Goal: Task Accomplishment & Management: Use online tool/utility

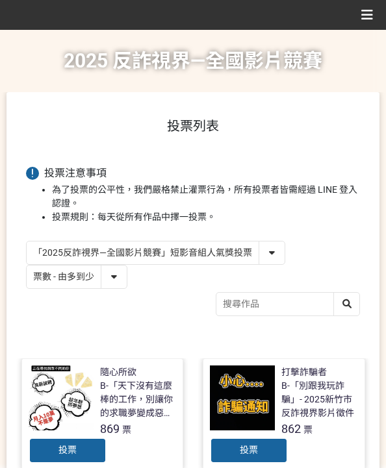
select select "vote"
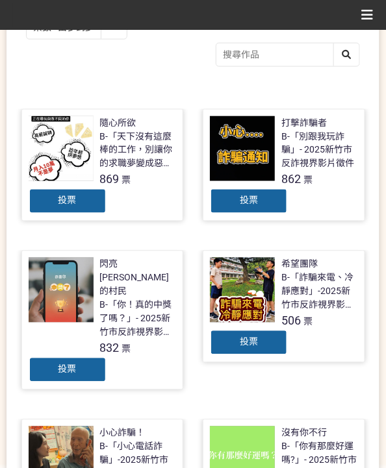
scroll to position [251, 0]
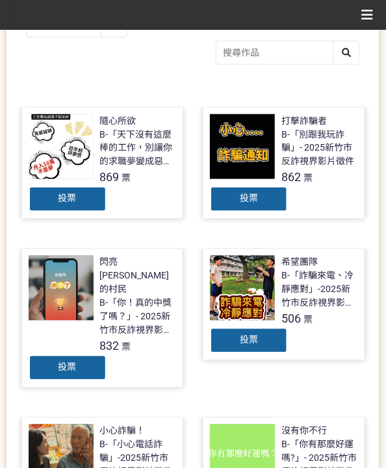
click at [75, 203] on div "投票" at bounding box center [68, 199] width 78 height 26
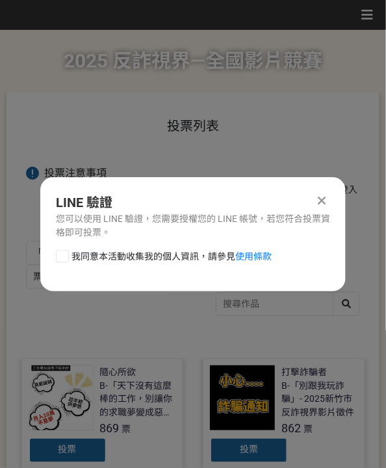
scroll to position [0, 0]
click at [138, 256] on span "我同意本活動收集我的個人資訊，請參見 使用條款" at bounding box center [171, 257] width 200 height 14
click at [65, 256] on input "我同意本活動收集我的個人資訊，請參見 使用條款" at bounding box center [60, 256] width 8 height 8
checkbox input "false"
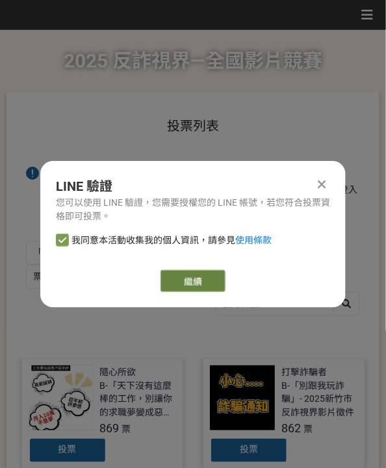
click at [204, 275] on link "繼續" at bounding box center [192, 281] width 65 height 22
click at [198, 284] on link "繼續" at bounding box center [192, 281] width 65 height 22
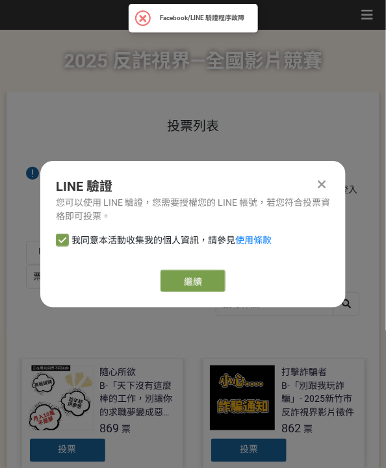
click at [318, 181] on icon at bounding box center [322, 184] width 8 height 13
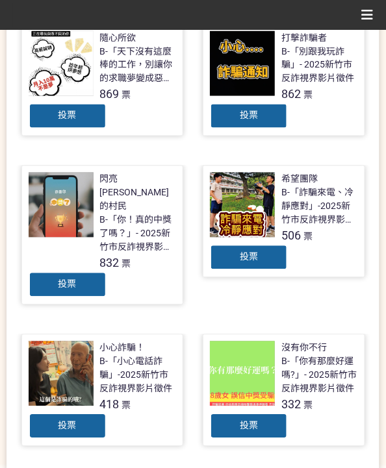
scroll to position [295, 0]
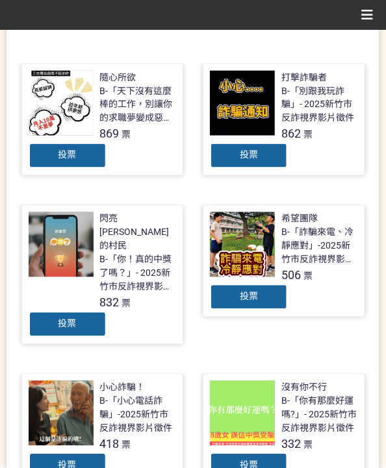
click at [265, 150] on div "投票" at bounding box center [249, 156] width 78 height 26
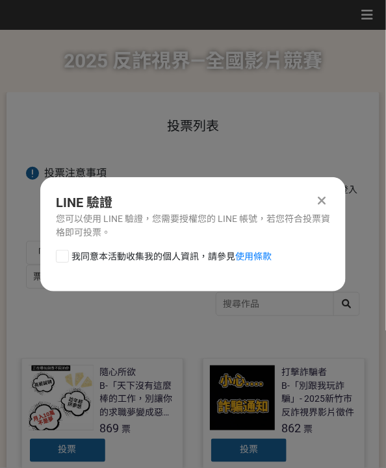
scroll to position [0, 0]
click at [162, 260] on span "我同意本活動收集我的個人資訊，請參見 使用條款" at bounding box center [171, 257] width 200 height 14
click at [65, 260] on input "我同意本活動收集我的個人資訊，請參見 使用條款" at bounding box center [60, 256] width 8 height 8
checkbox input "false"
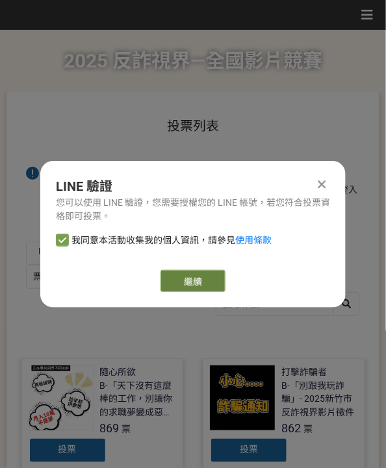
drag, startPoint x: 186, startPoint y: 268, endPoint x: 187, endPoint y: 278, distance: 9.8
click at [187, 269] on div "LINE 驗證 您可以使用 LINE 驗證，您需要授權您的 LINE 帳號，若您符合投票資格即可投票。 我同意本活動收集我的個人資訊，請參見 使用條款 繼續" at bounding box center [192, 234] width 305 height 147
click at [186, 279] on link "繼續" at bounding box center [192, 281] width 65 height 22
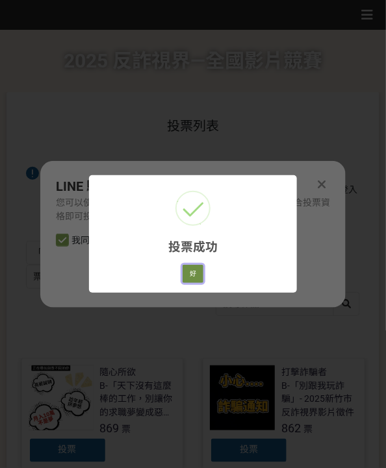
click at [195, 271] on button "好" at bounding box center [192, 274] width 21 height 18
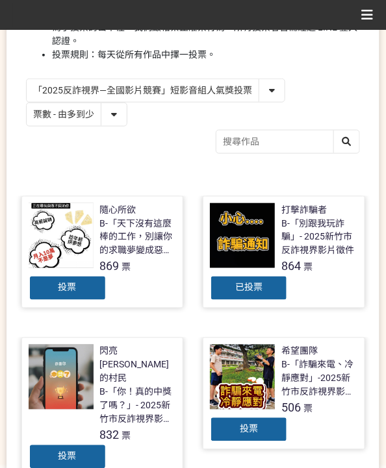
scroll to position [214, 0]
